Goal: Transaction & Acquisition: Subscribe to service/newsletter

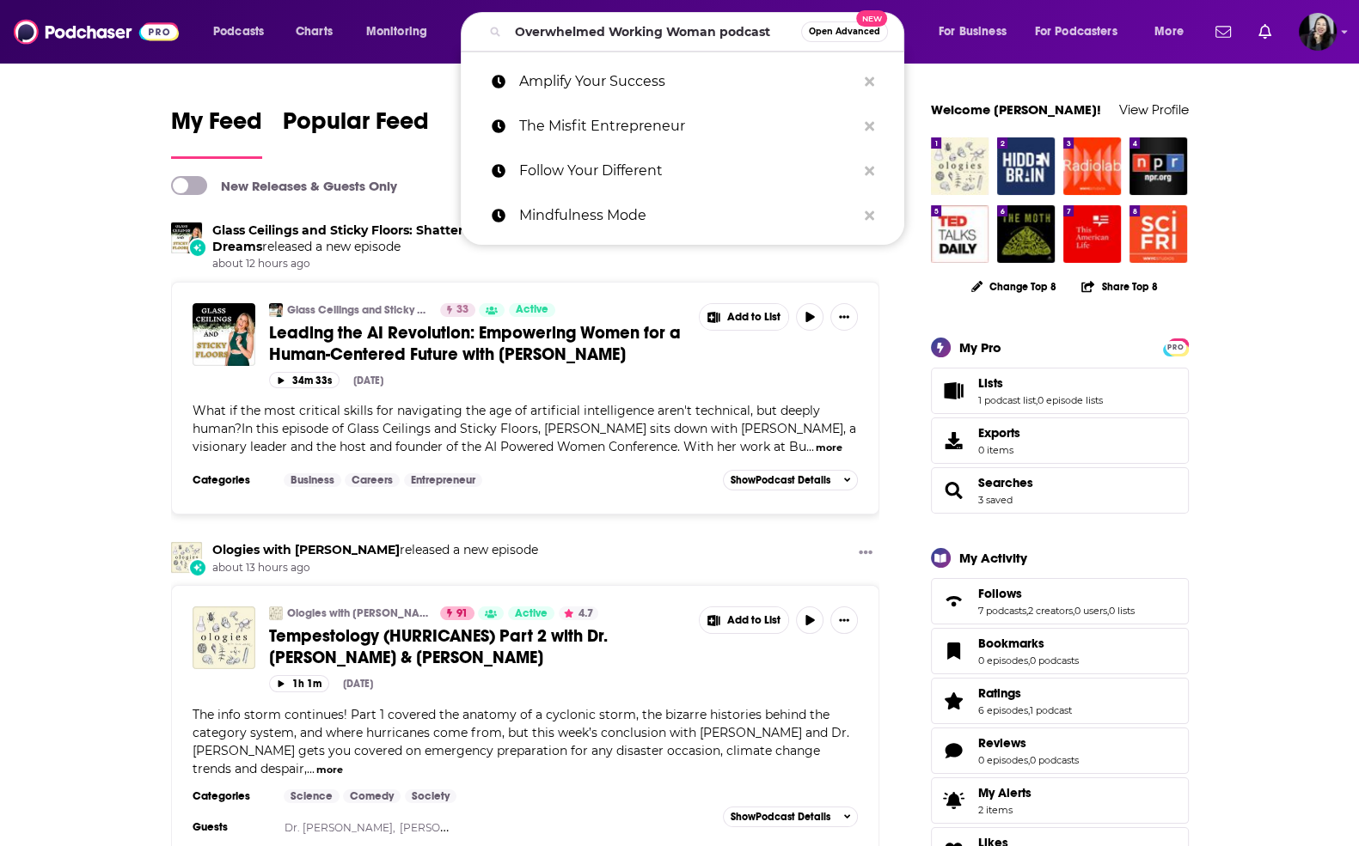
type input "Overwhelmed Working Woman podcast"
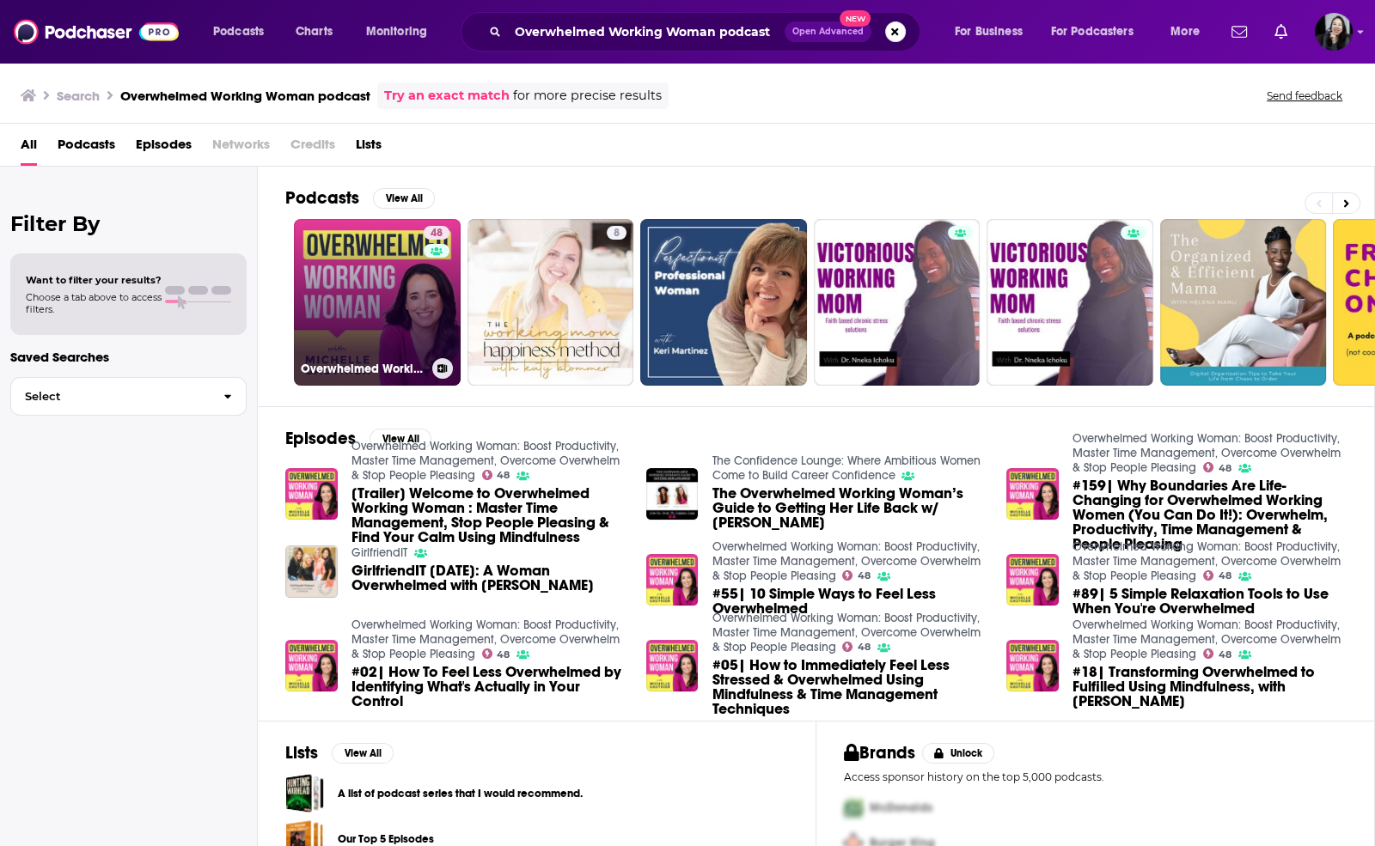
click at [340, 287] on link "48 Overwhelmed Working Woman: Boost Productivity, Master Time Management, Overc…" at bounding box center [377, 302] width 167 height 167
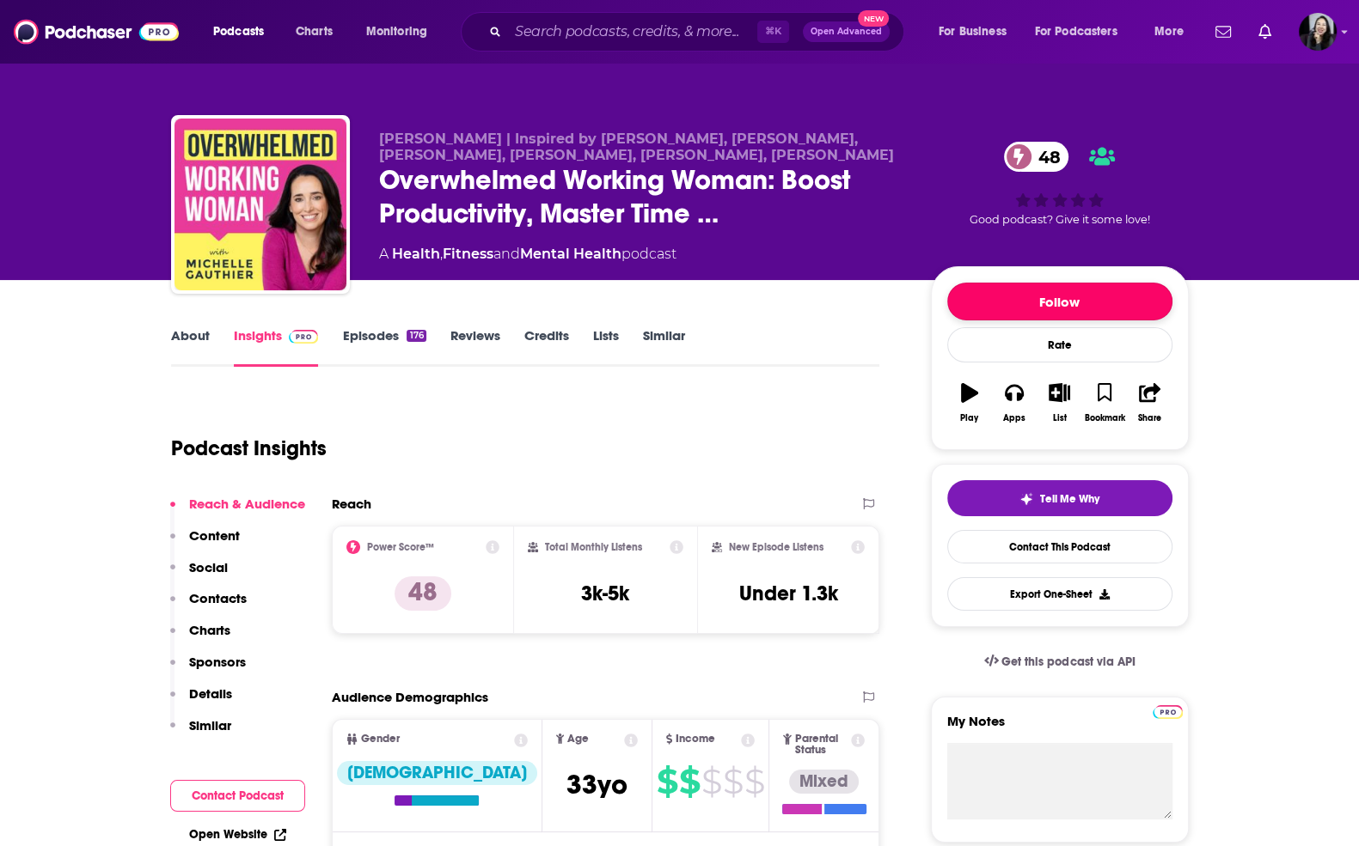
click at [985, 283] on button "Follow" at bounding box center [1059, 302] width 225 height 38
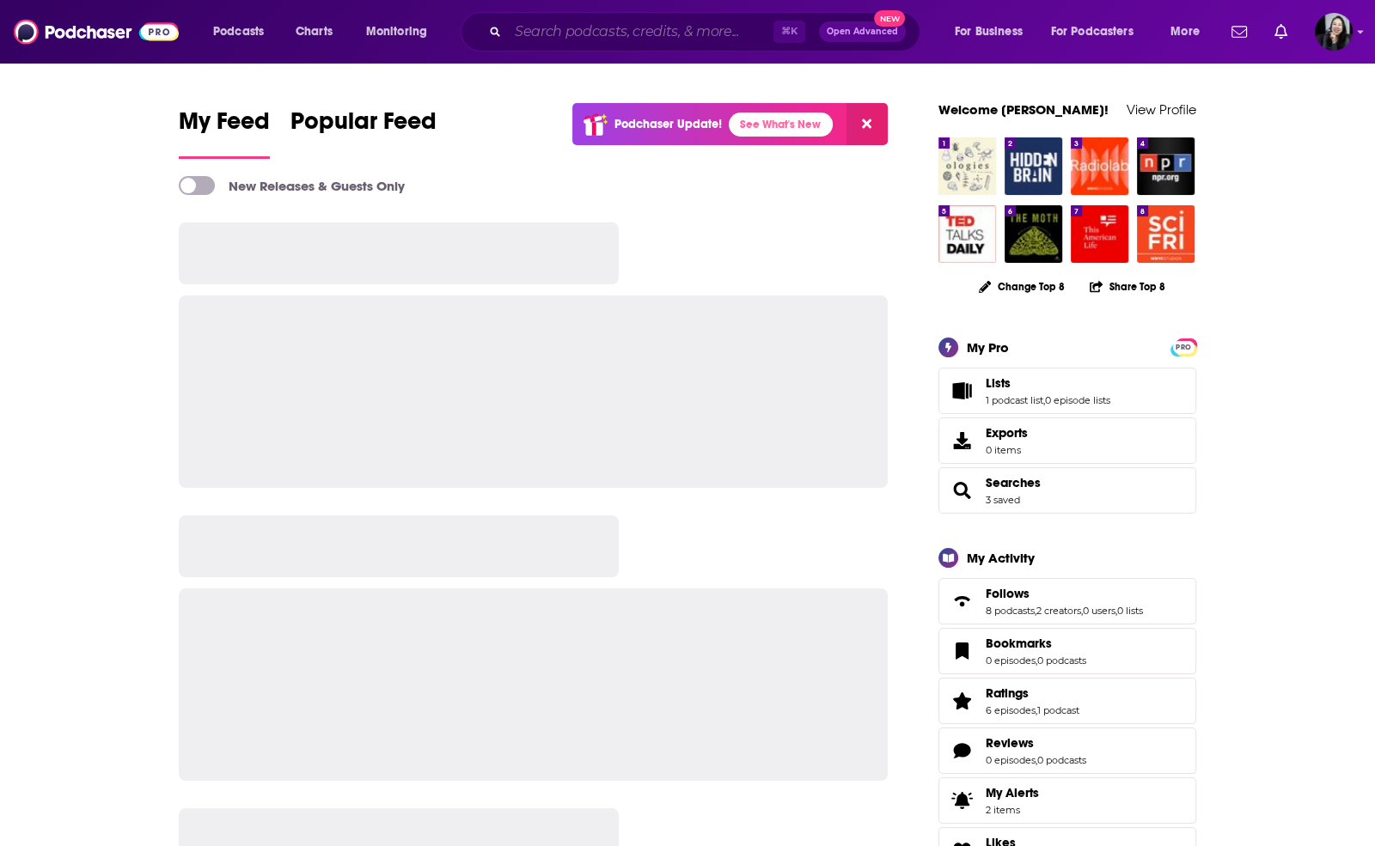
click at [527, 30] on input "Search podcasts, credits, & more..." at bounding box center [641, 31] width 266 height 27
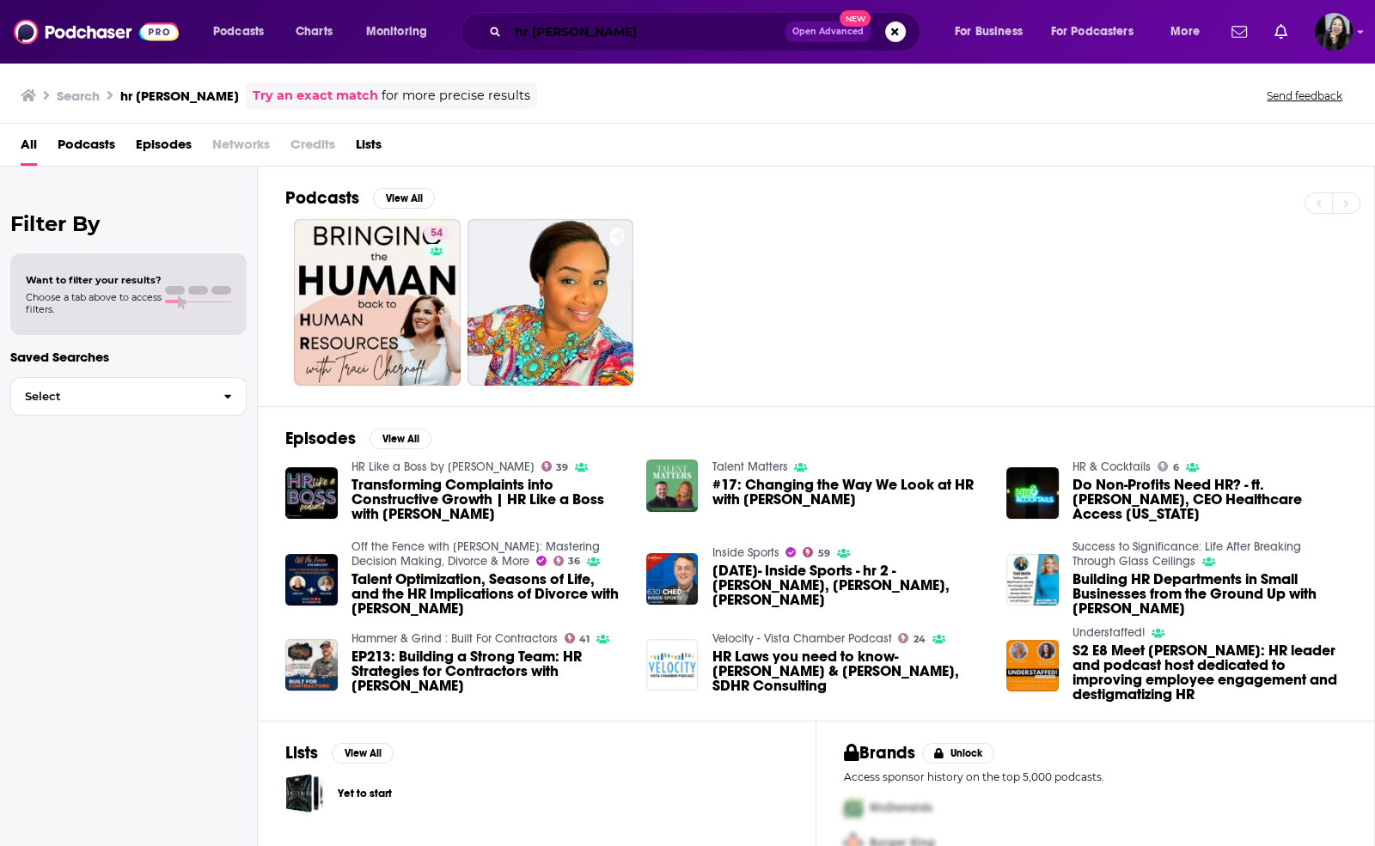
click at [508, 29] on input "hr traci" at bounding box center [646, 31] width 277 height 27
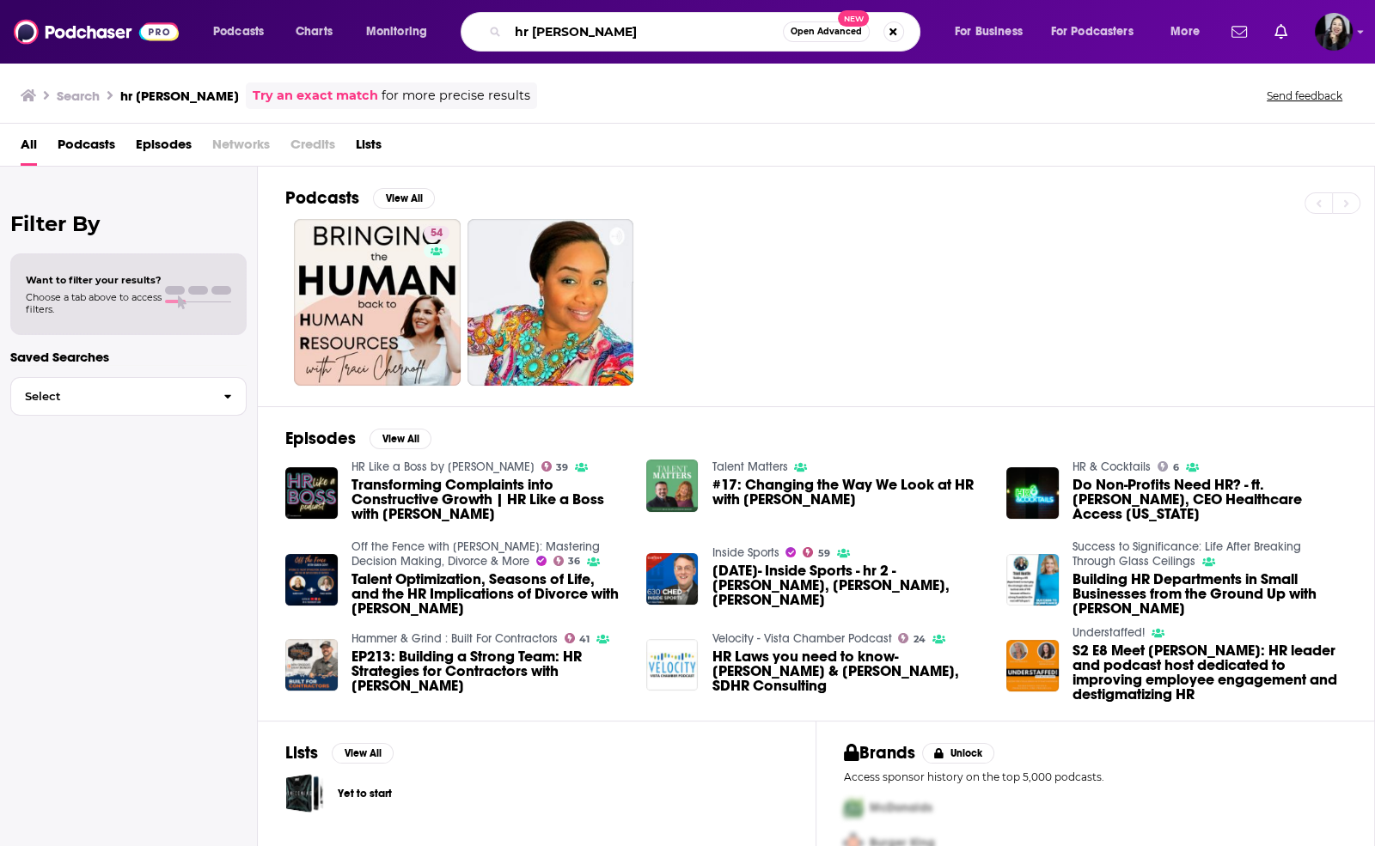
click at [508, 29] on input "hr traci" at bounding box center [645, 31] width 275 height 27
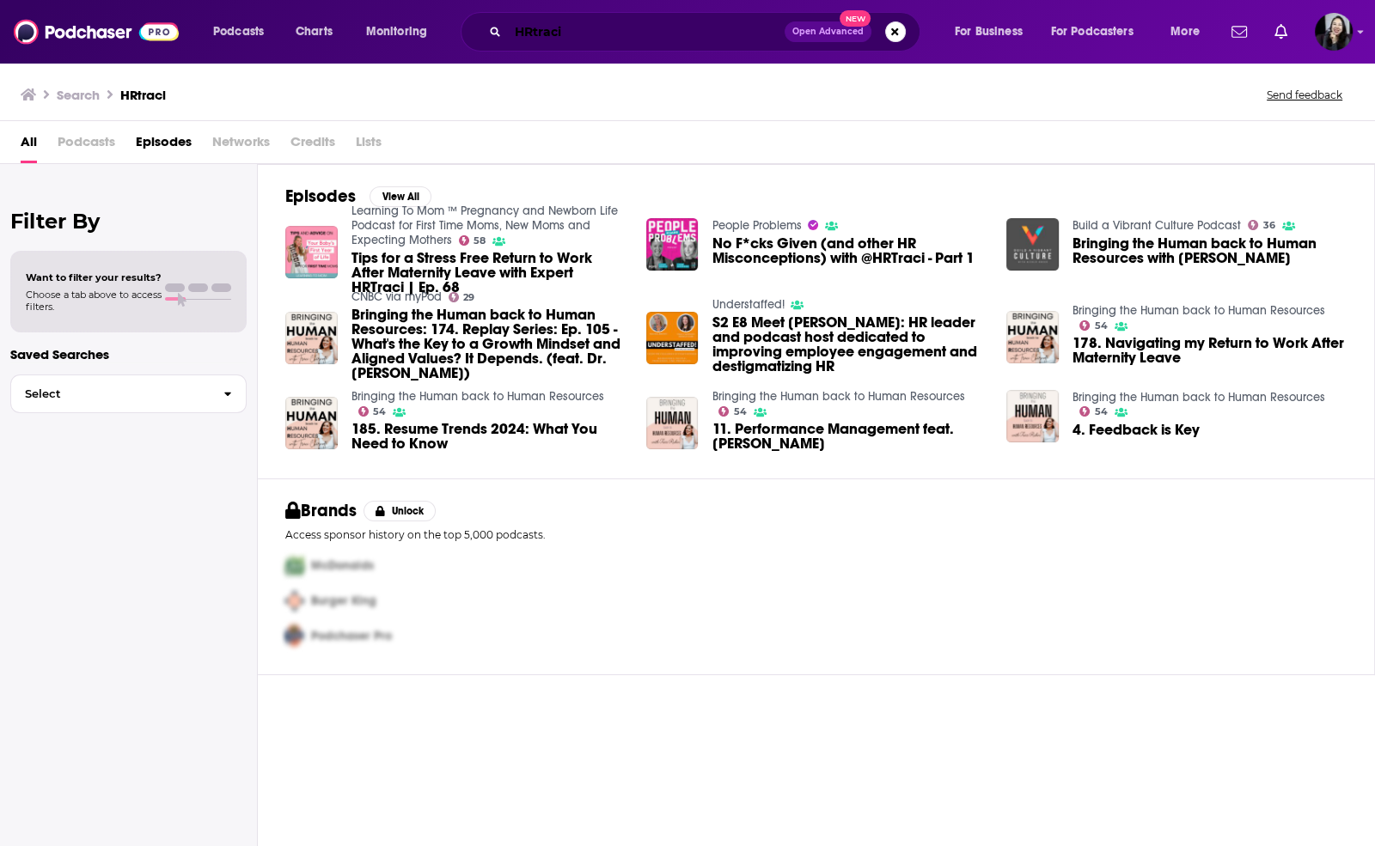
click at [508, 29] on input "HRtraci" at bounding box center [646, 31] width 277 height 27
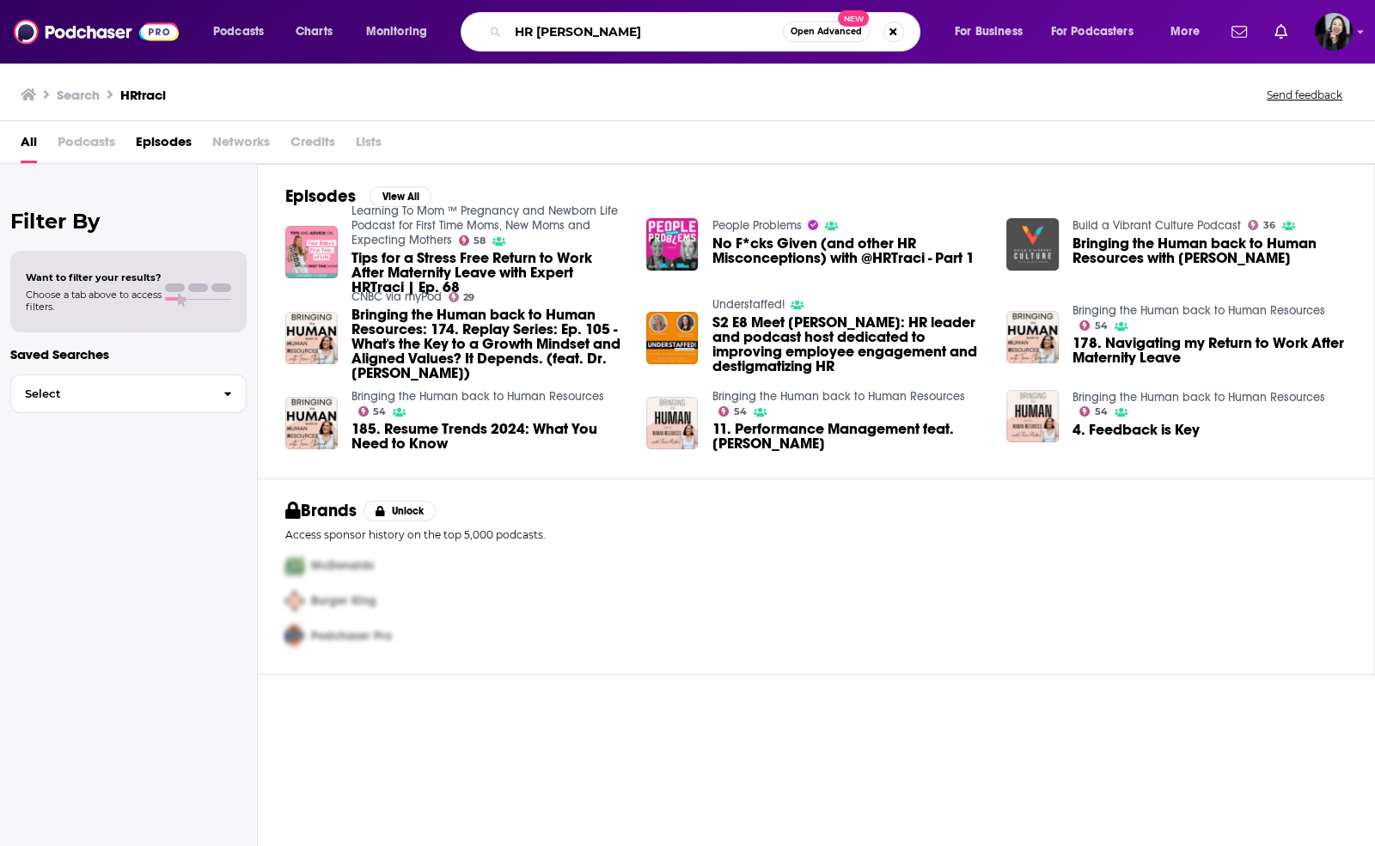
type input "HR traci"
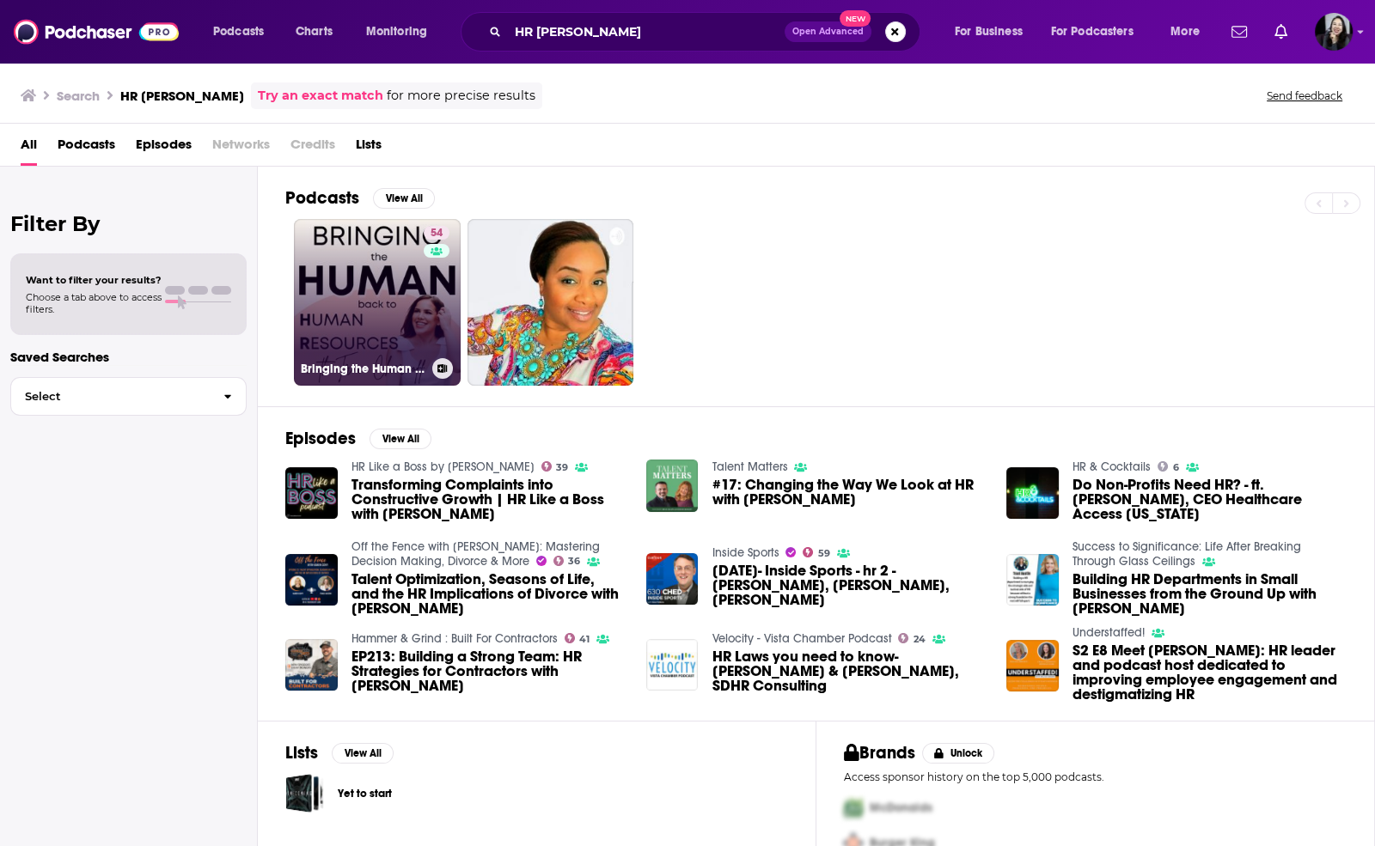
click at [329, 280] on link "54 Bringing the Human back to Human Resources" at bounding box center [377, 302] width 167 height 167
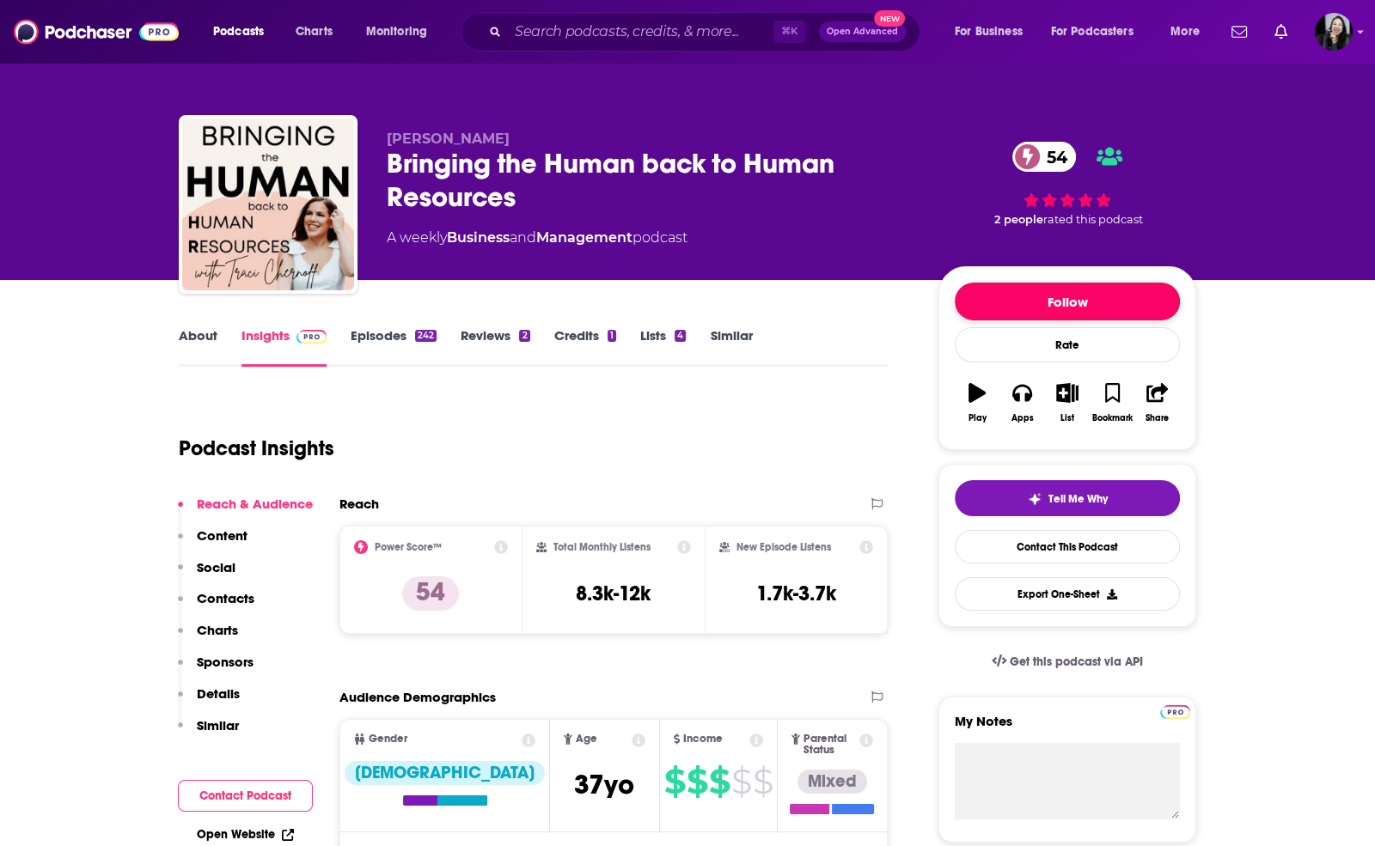
click at [1011, 283] on button "Follow" at bounding box center [1067, 302] width 225 height 38
